Goal: Task Accomplishment & Management: Manage account settings

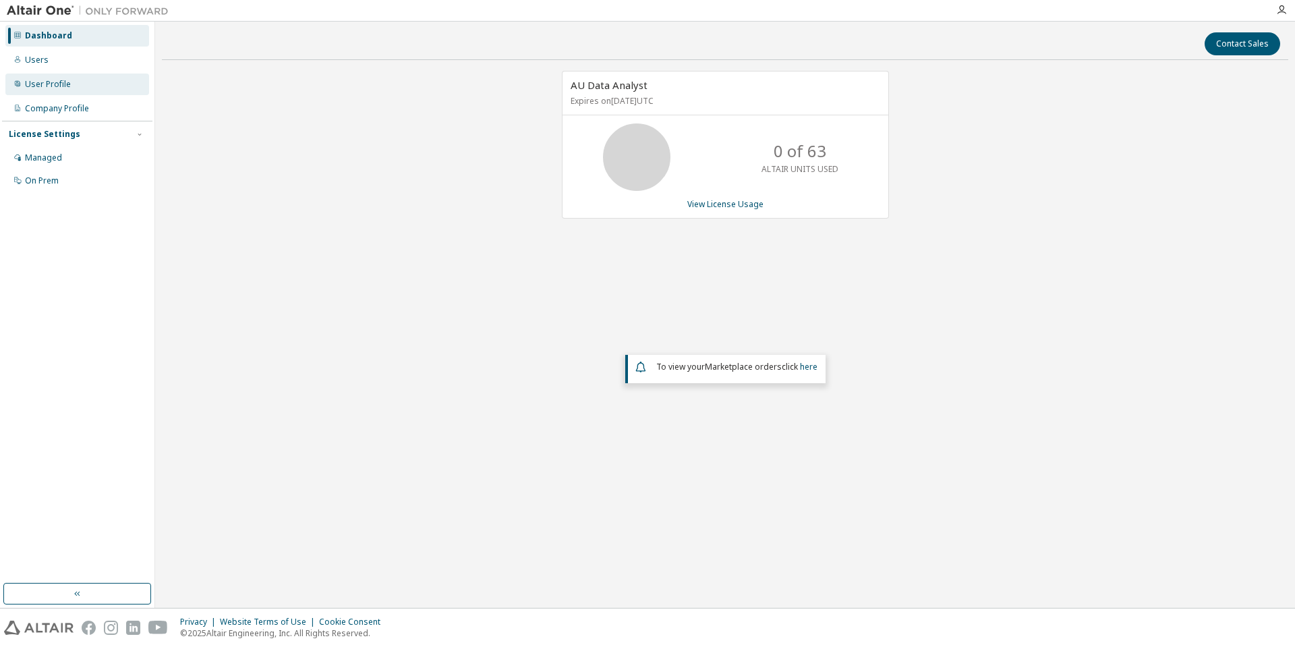
click at [49, 83] on div "User Profile" at bounding box center [48, 84] width 46 height 11
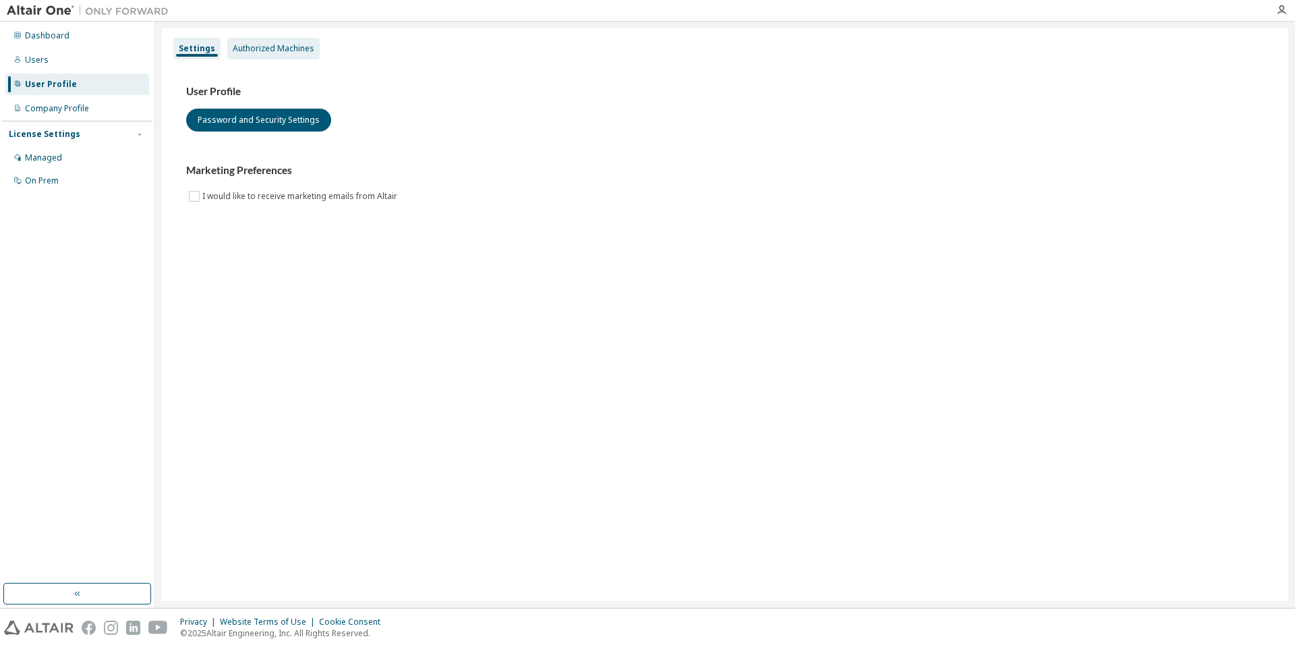
click at [263, 46] on div "Authorized Machines" at bounding box center [274, 48] width 82 height 11
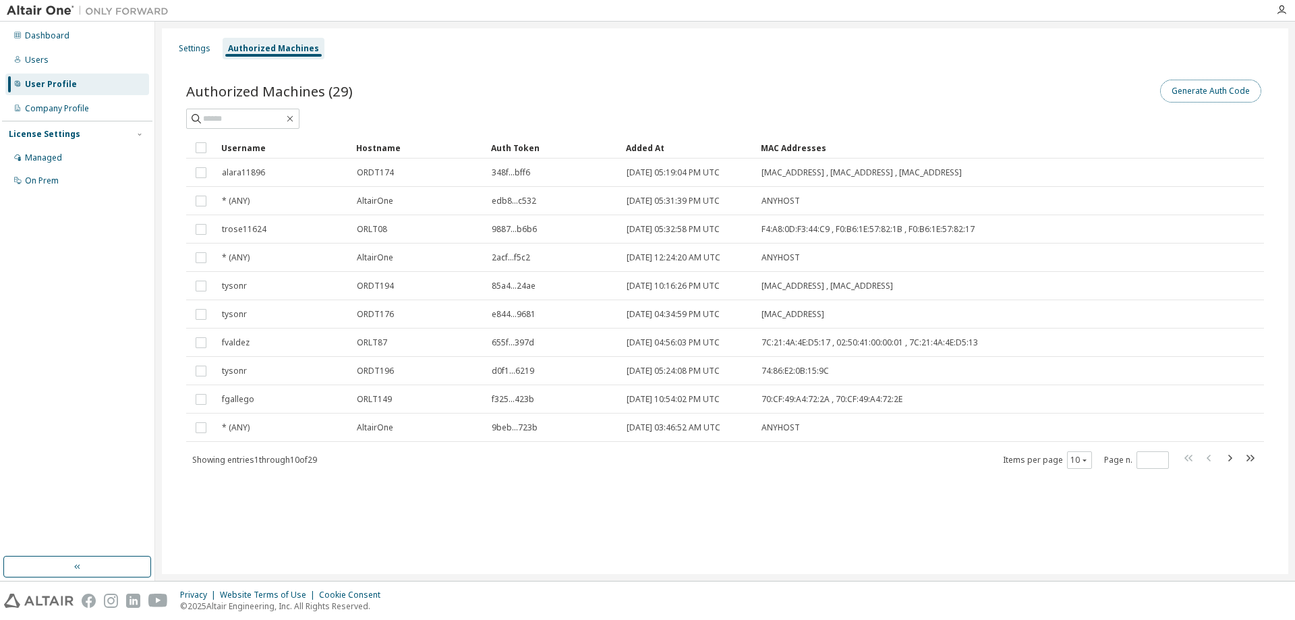
click at [1208, 86] on button "Generate Auth Code" at bounding box center [1210, 91] width 101 height 23
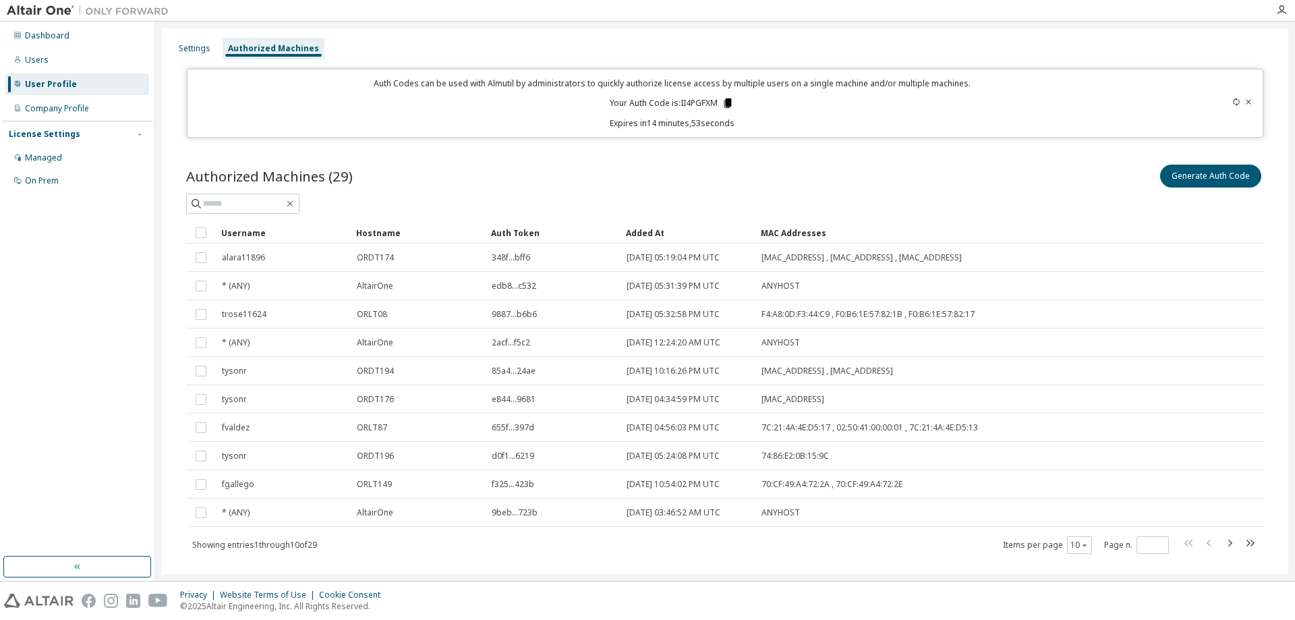
click at [727, 105] on icon at bounding box center [727, 102] width 7 height 9
